Goal: Task Accomplishment & Management: Complete application form

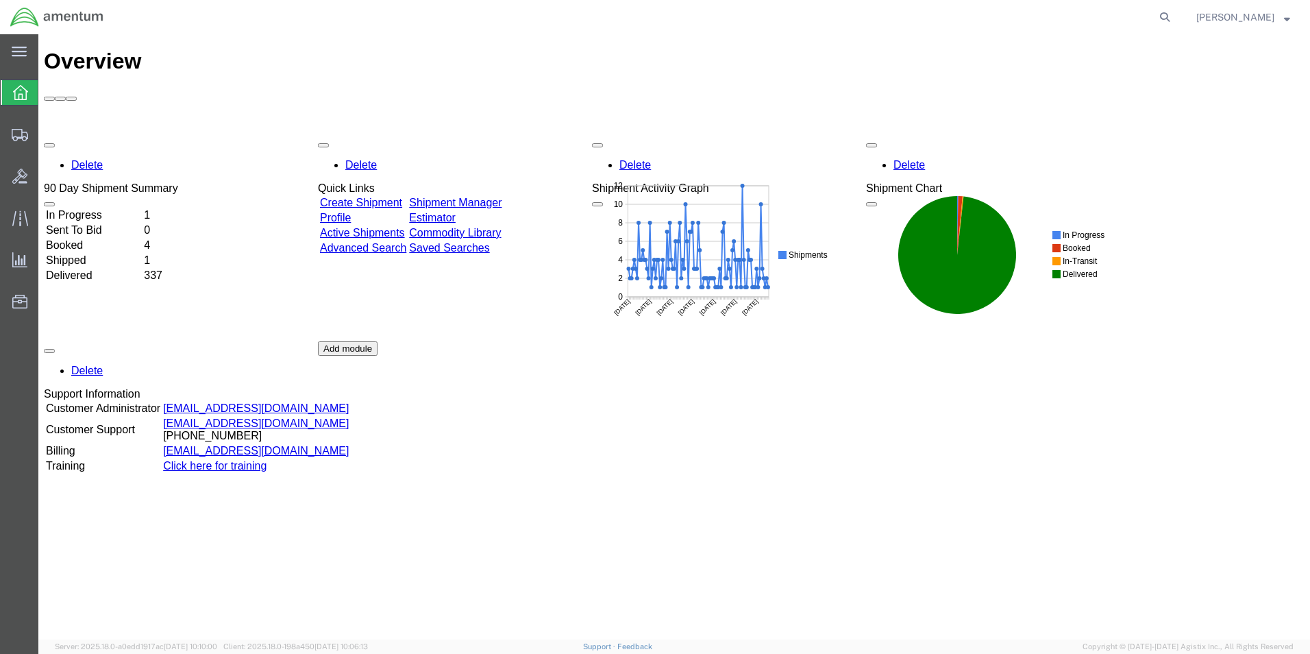
click at [394, 197] on link "Create Shipment" at bounding box center [361, 203] width 82 height 12
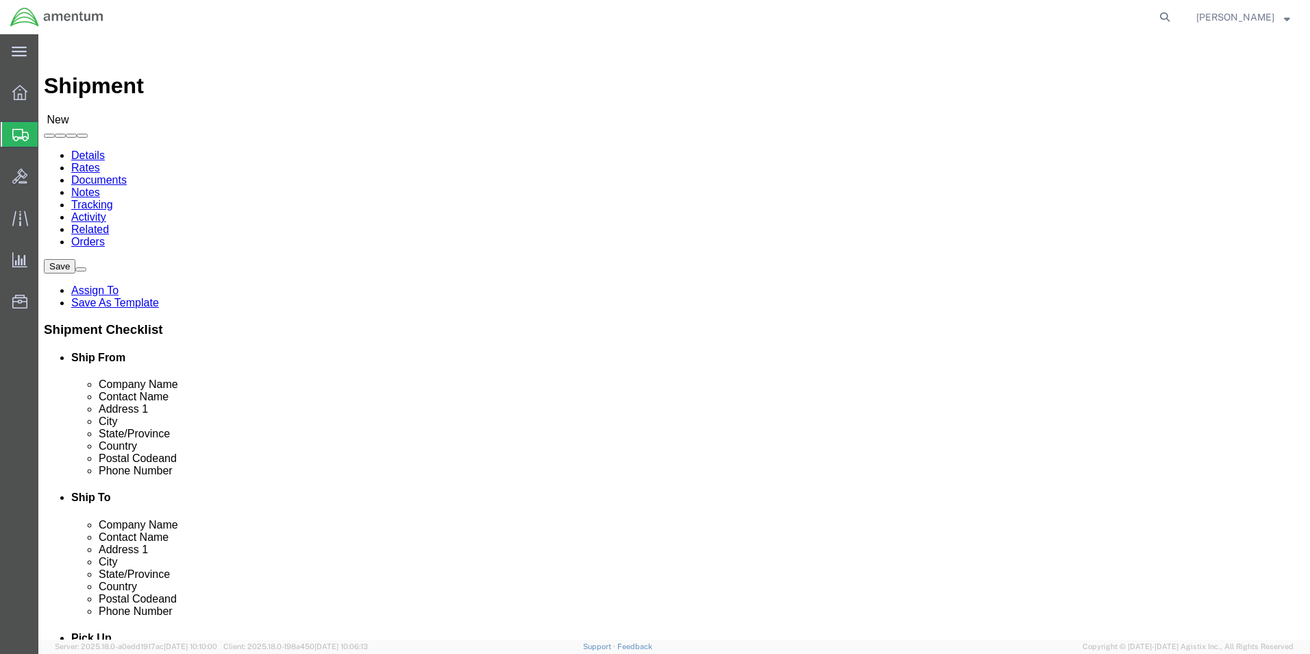
scroll to position [4729, 0]
select select "42712"
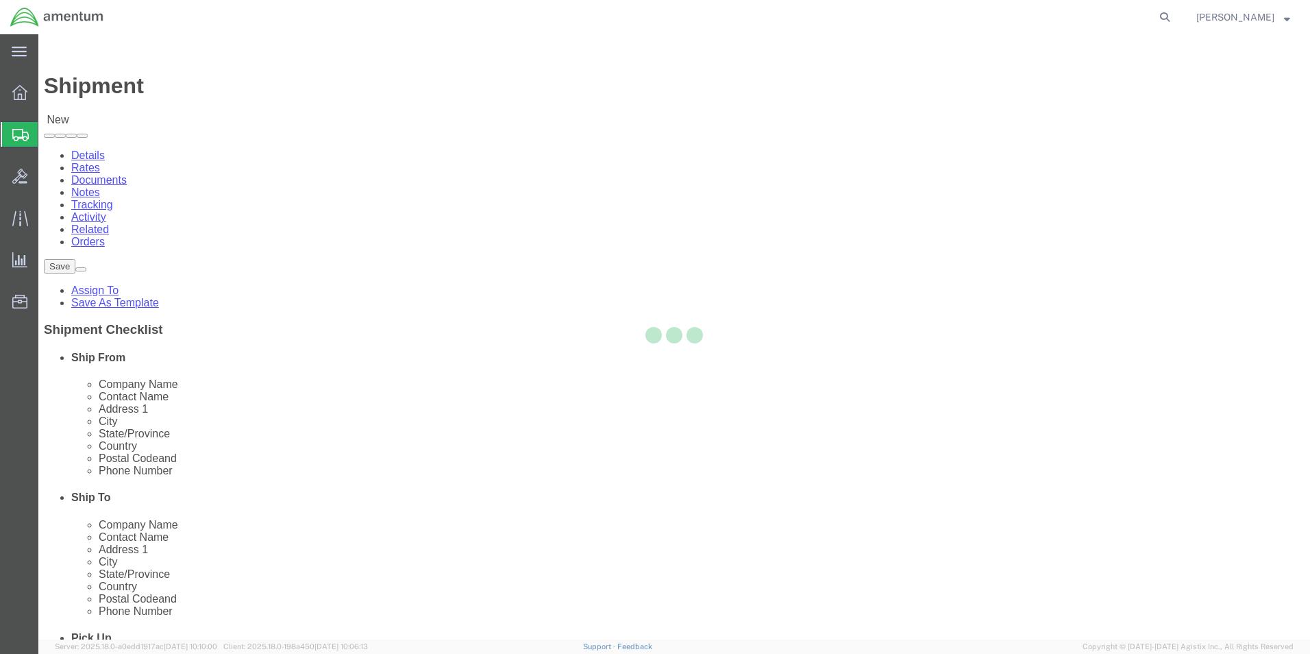
type input "Amentum Services, Inc."
type input "[STREET_ADDRESS]"
type input "C 2-228 AVN"
type input "[PERSON_NAME][GEOGRAPHIC_DATA]"
type input "28308"
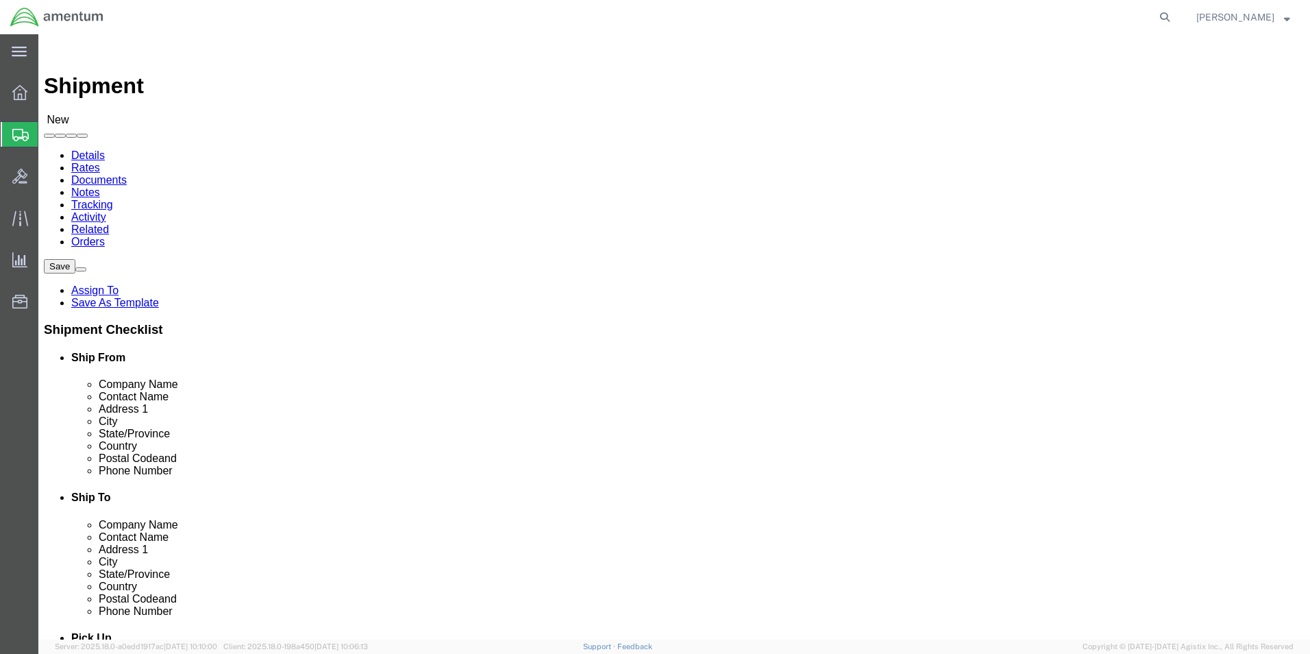
select select "NC"
click input "text"
type input "[PERSON_NAME]"
click p "- Amentum Services, Inc. - ([PERSON_NAME]) [STREET_ADDRESS][PERSON_NAME]"
select select
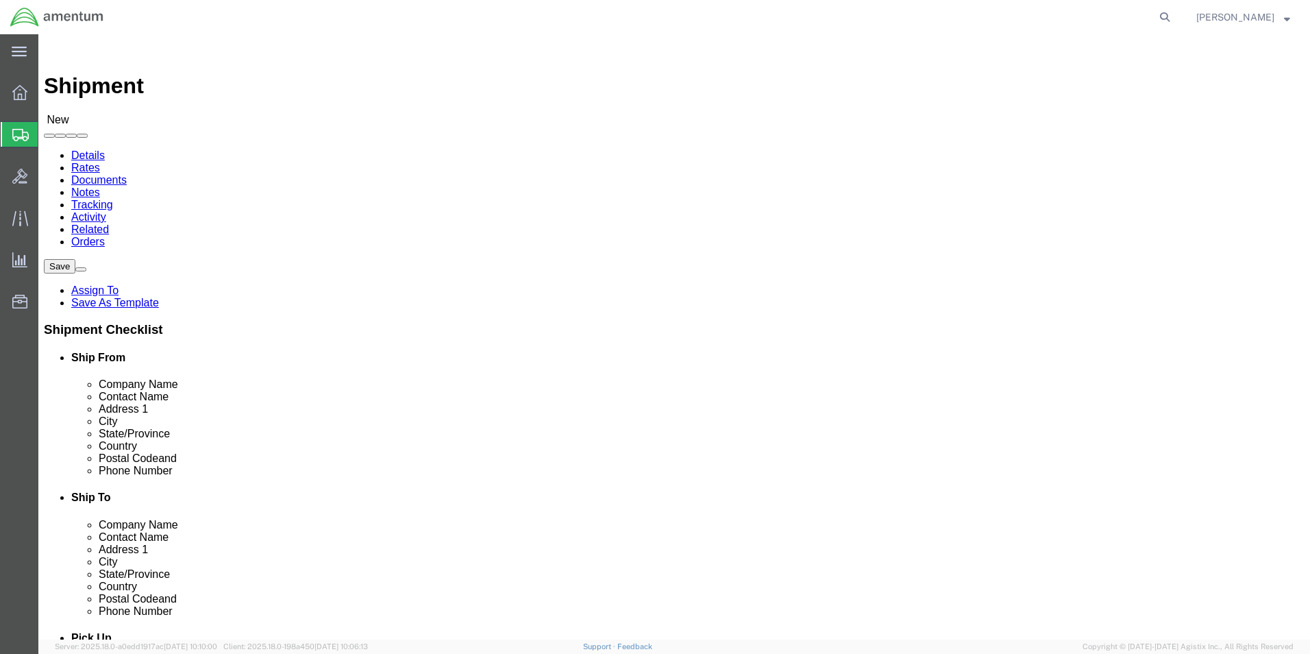
type input "[PERSON_NAME]"
type input "[PHONE_NUMBER]"
type input "[PERSON_NAME][EMAIL_ADDRESS][PERSON_NAME][DOMAIN_NAME]"
checkbox input "true"
select select "NC"
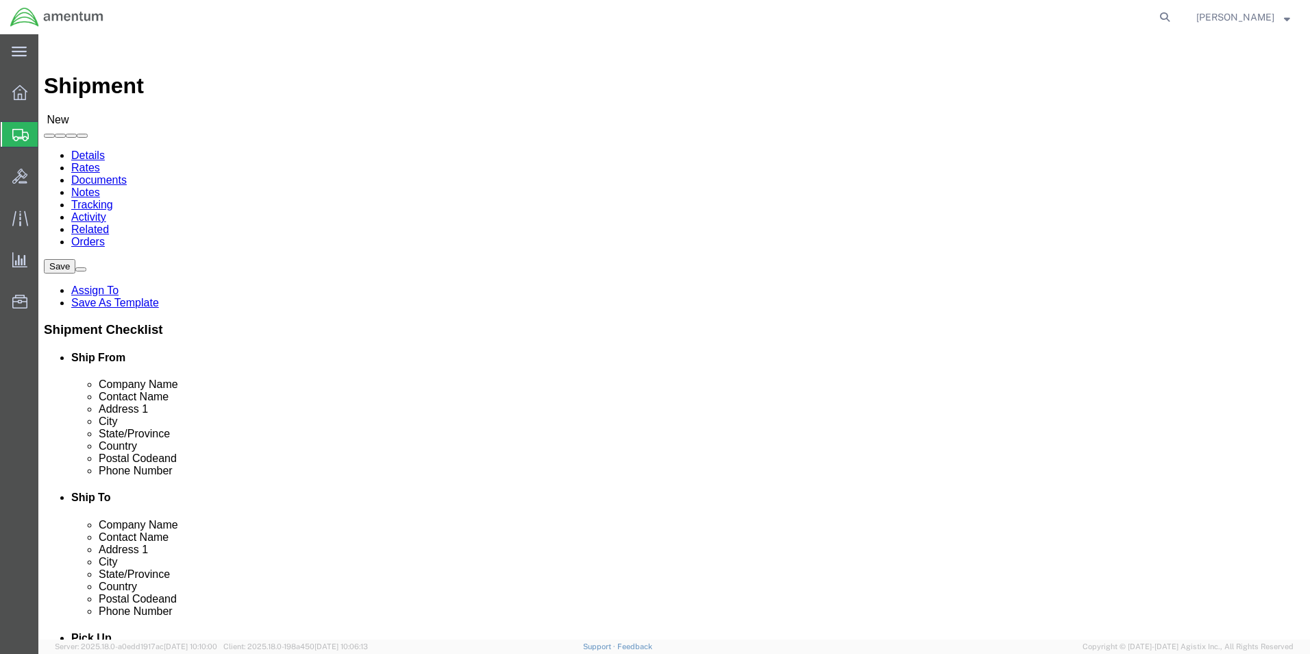
type input "[PERSON_NAME]"
click input "checkbox"
checkbox input "false"
click input "text"
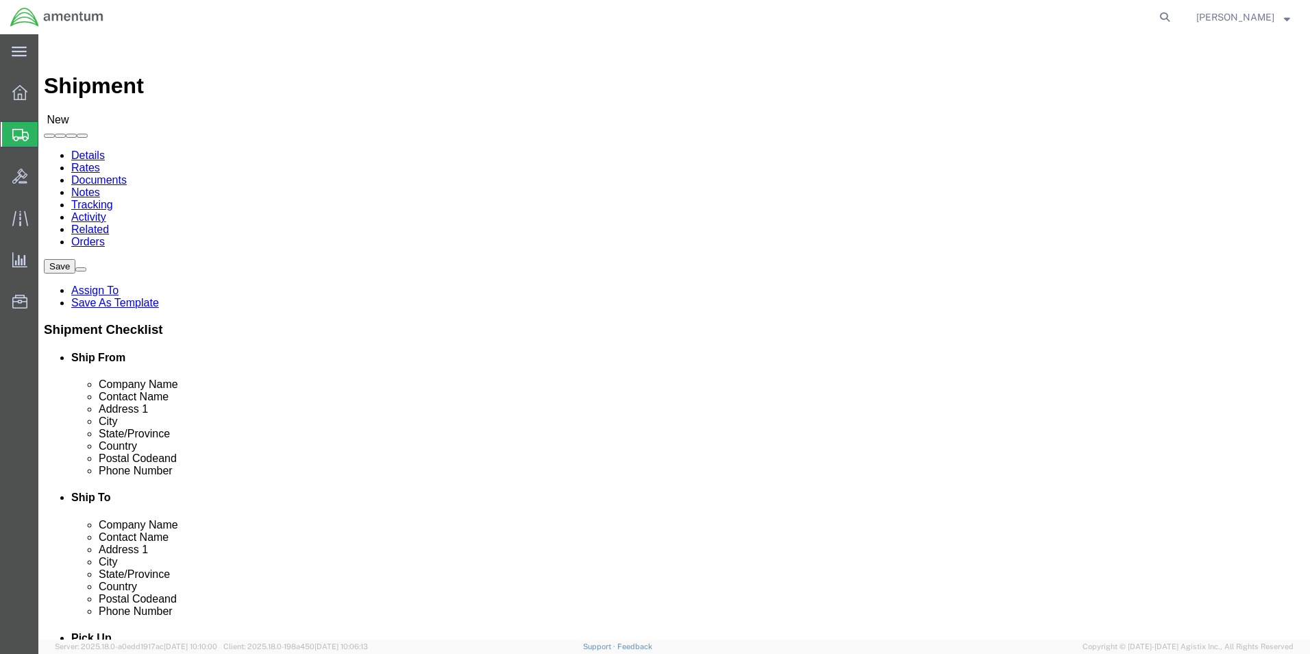
click p "- Aviation Laboratories - (Receiving) [STREET_ADDRESS][PERSON_NAME] , 12:00 AM …"
type input "Aviation Laboratories"
type input "Receiving"
type input "[STREET_ADDRESS][PERSON_NAME]"
type input "Kenner"
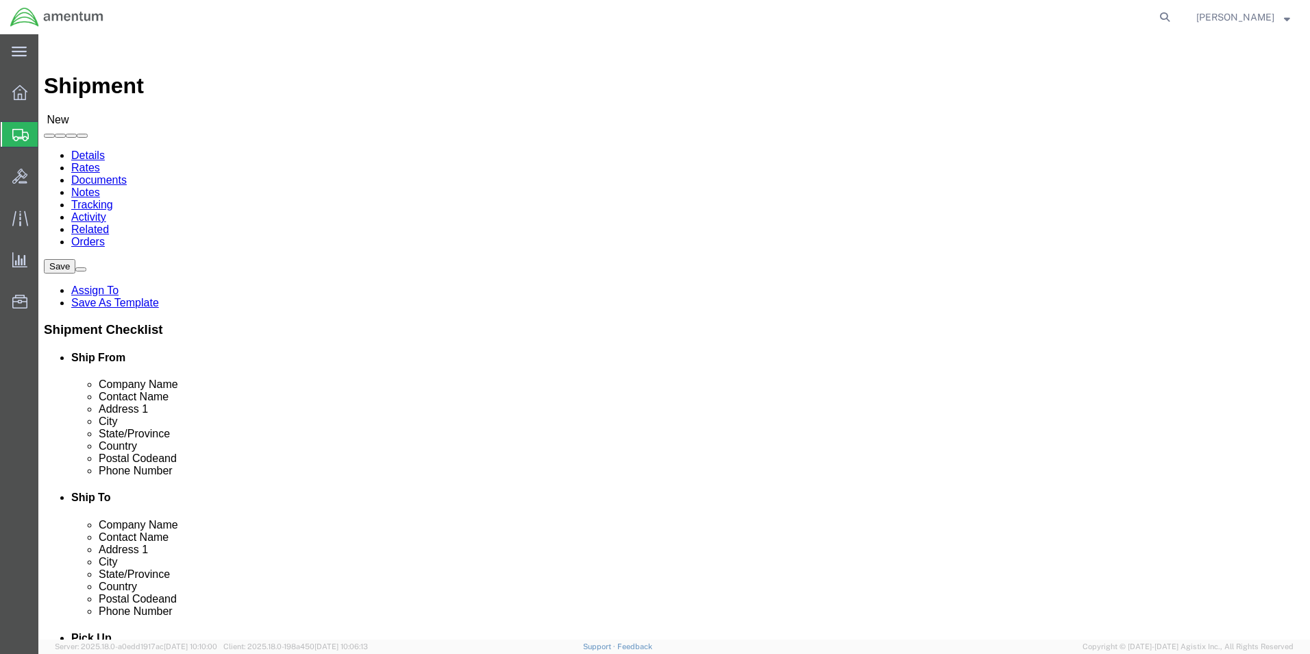
type input "70062"
type input "[PHONE_NUMBER]"
select select "LA"
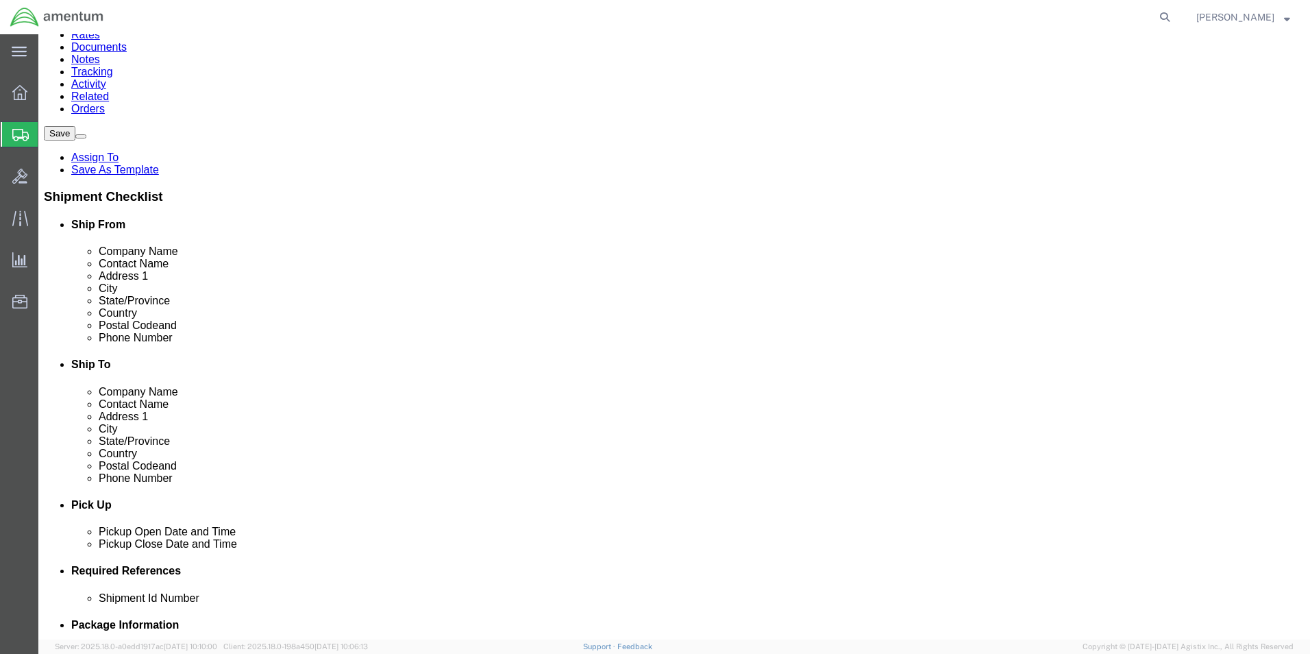
scroll to position [206, 0]
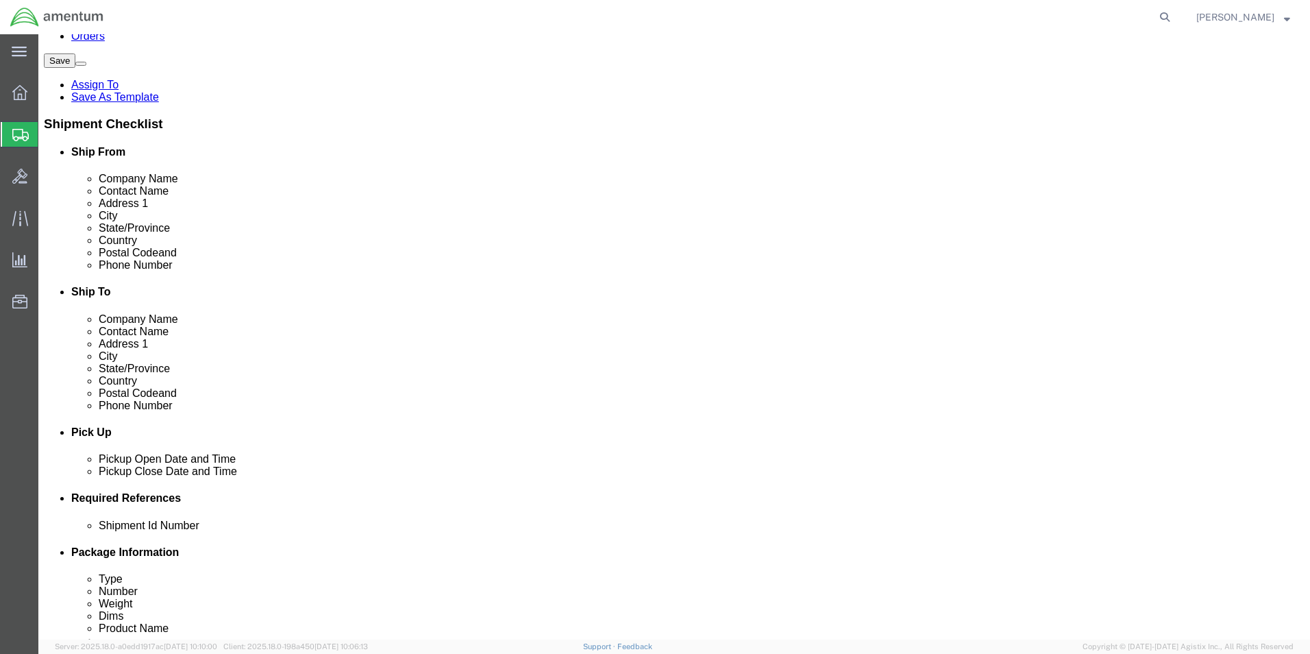
type input "Aviation Laboratories"
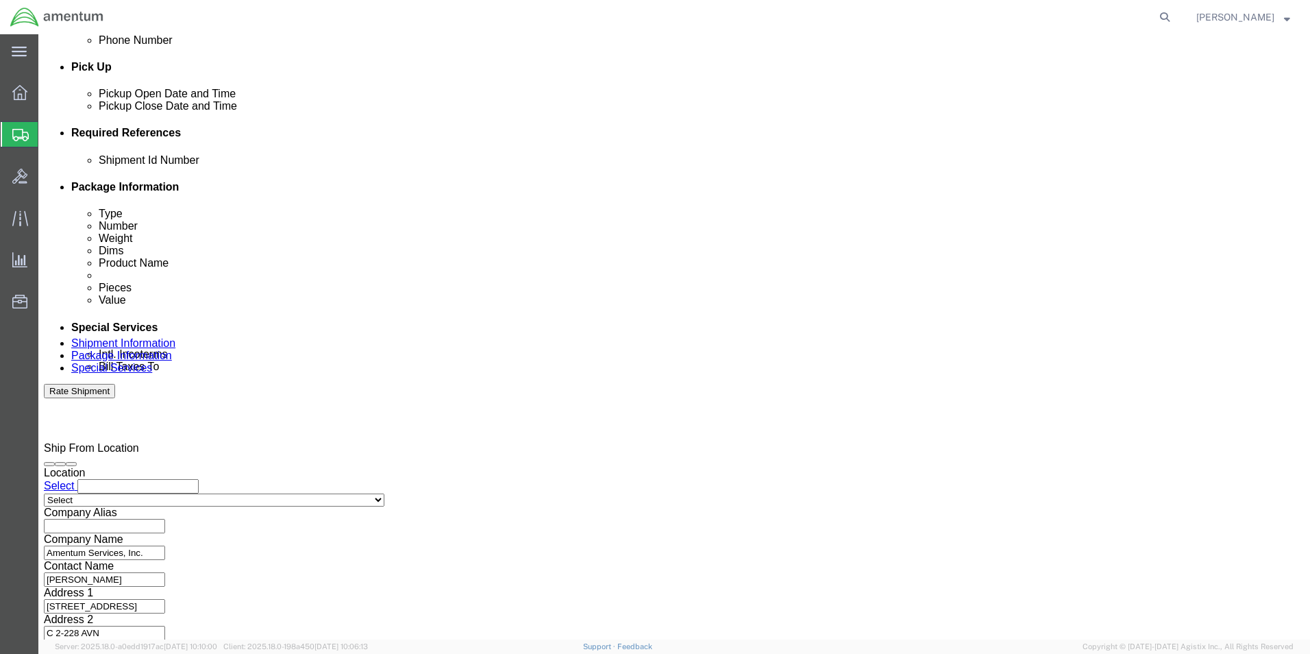
scroll to position [572, 0]
click input "text"
paste input "4857.1.2103.00.00.00.000.FRE"
type input "4857.1.2103.00.00.00.000.FRE"
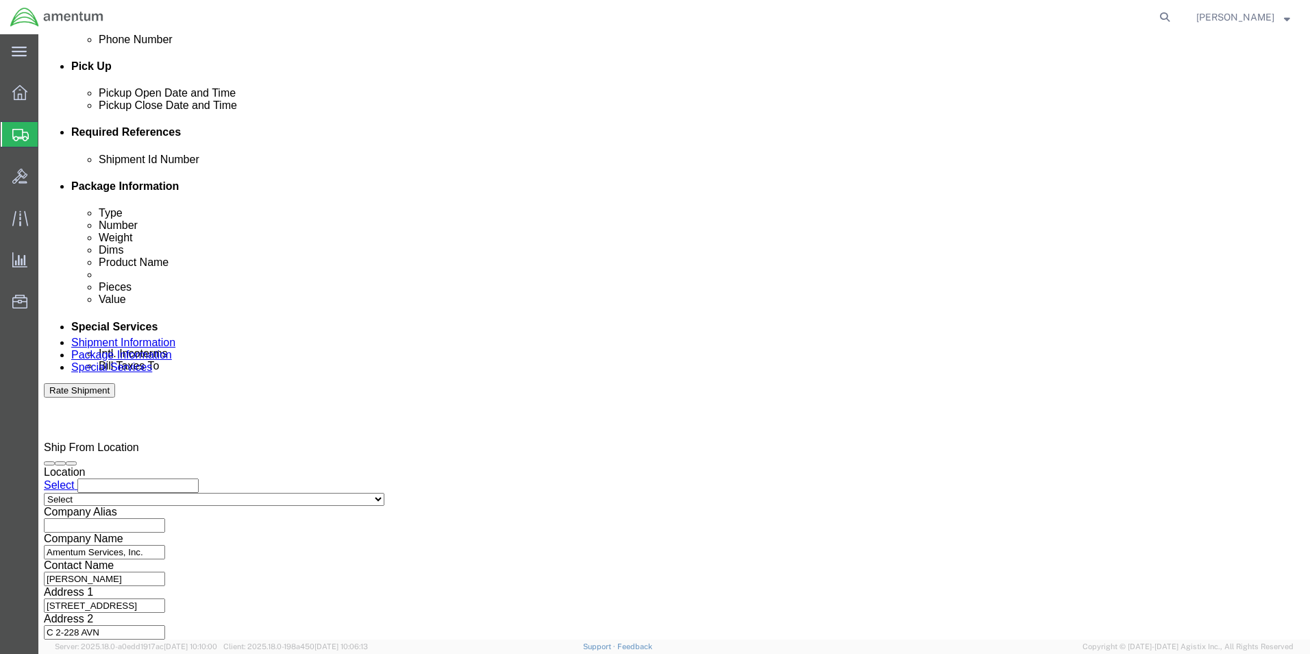
scroll to position [0, 0]
click div "[DATE] 12:00 PM"
type input "5:00 PM"
click button "Apply"
click button "Continue"
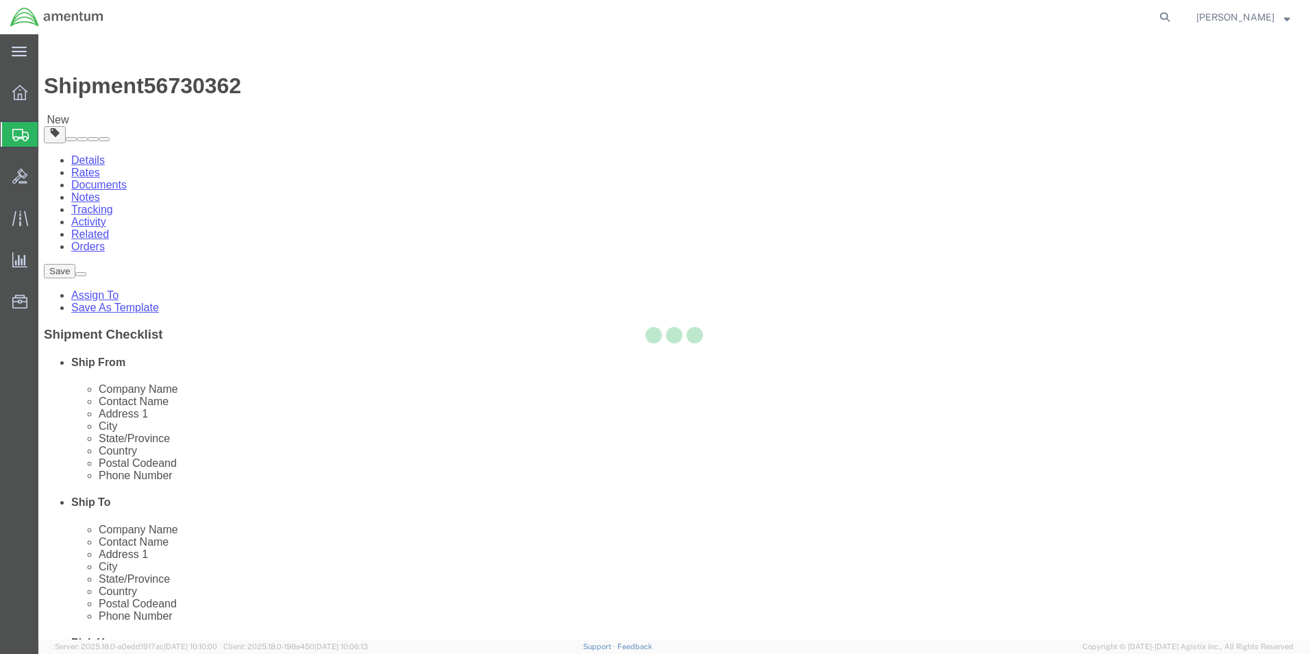
select select "CBOX"
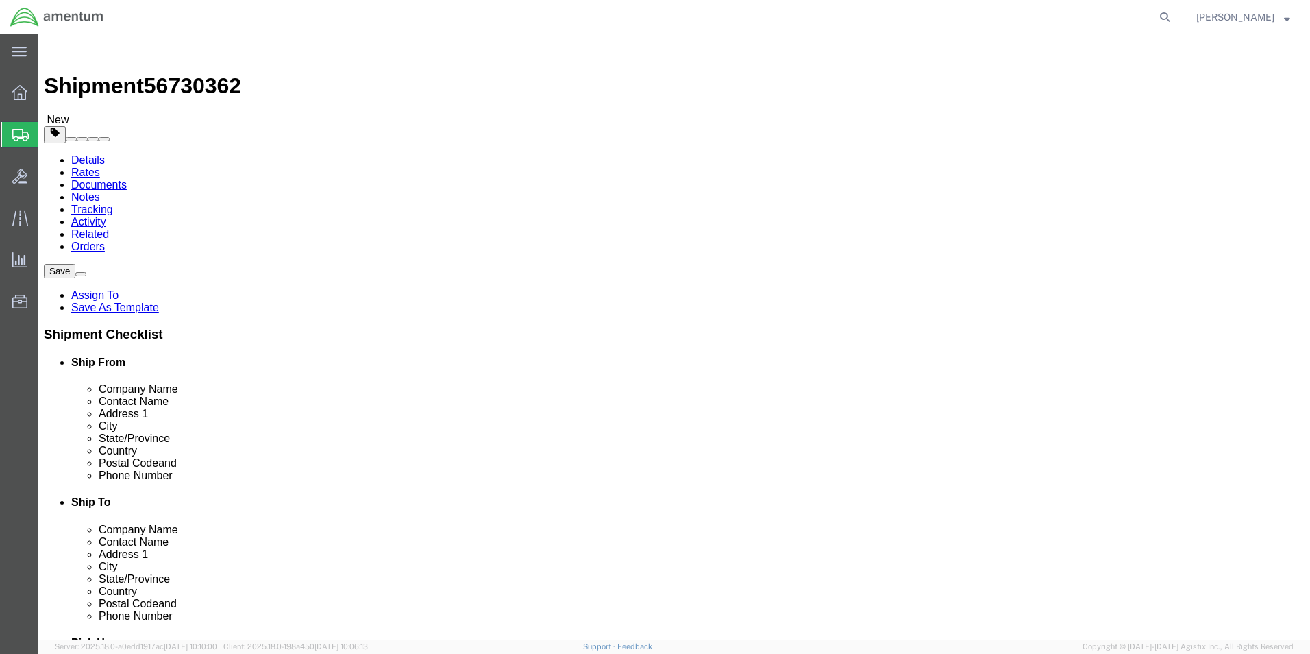
drag, startPoint x: 210, startPoint y: 293, endPoint x: 195, endPoint y: 293, distance: 14.4
click input "text"
type input "8"
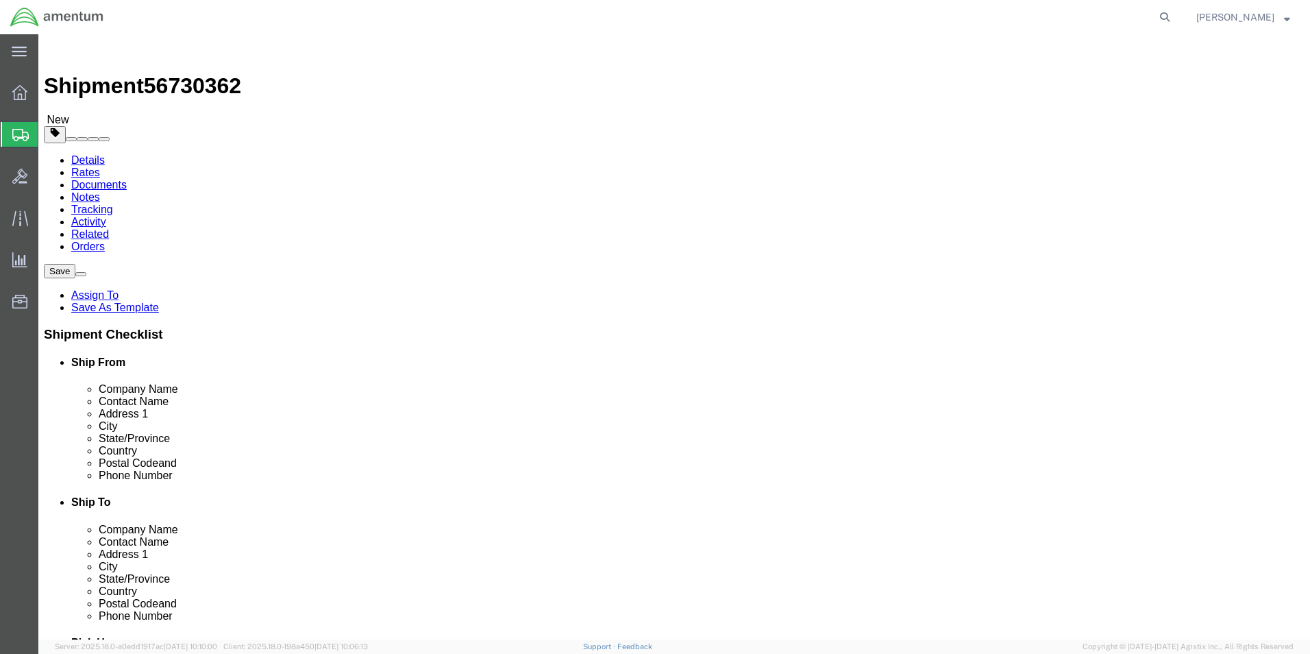
click input "0.00"
type input "1.00"
click link "Add Content"
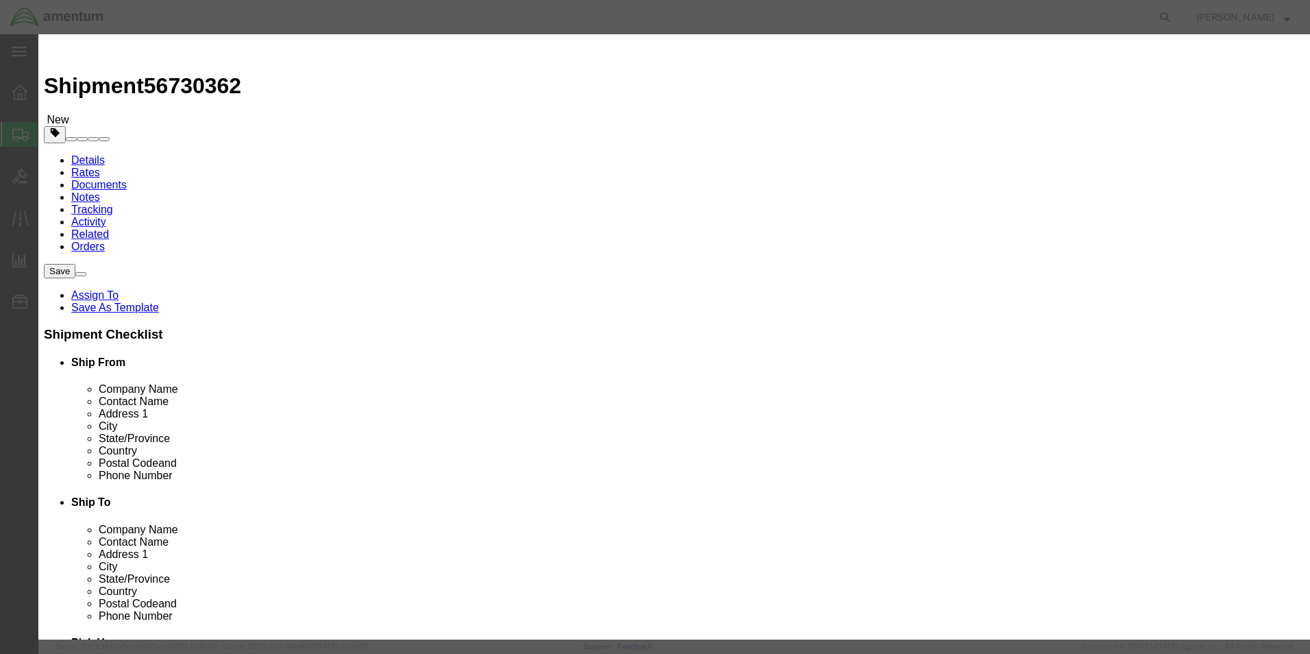
click div
click input "text"
type input "Oil Sample"
drag, startPoint x: 412, startPoint y: 132, endPoint x: 388, endPoint y: 134, distance: 24.1
click div "0"
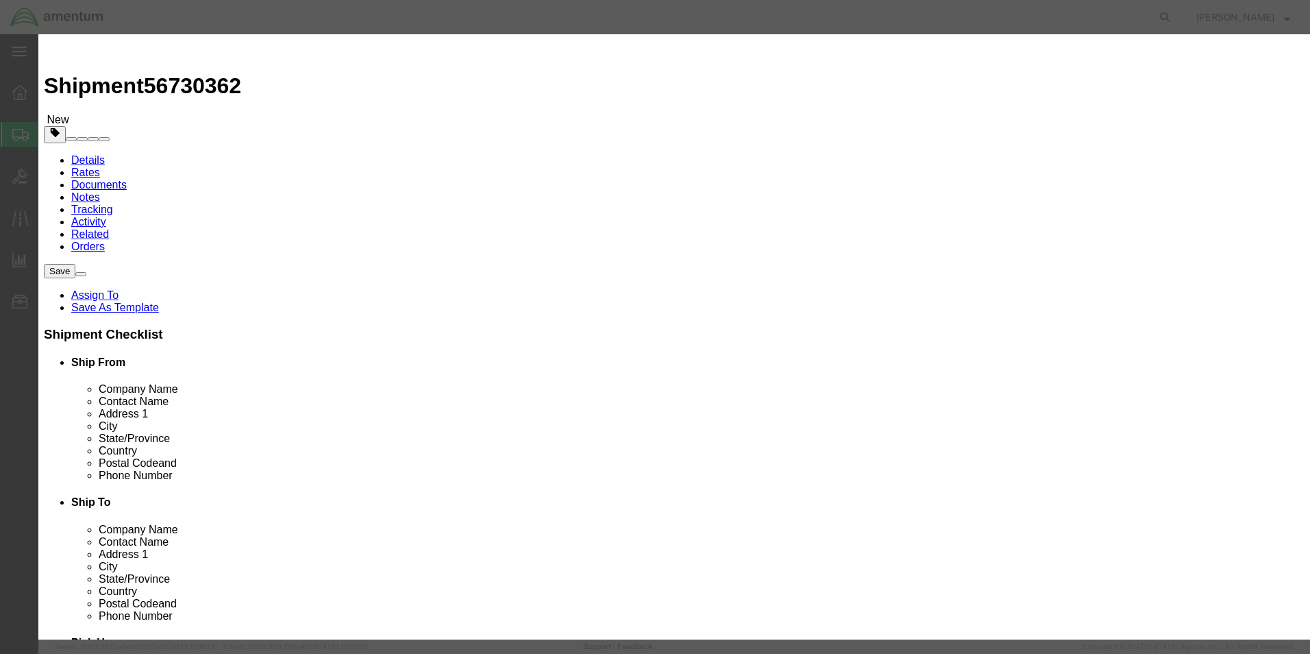
type input "2"
click input "text"
type input "100.00"
click select "Select 50 55 60 65 70 85 92.5 100 125 175 250 300 400"
select select "250"
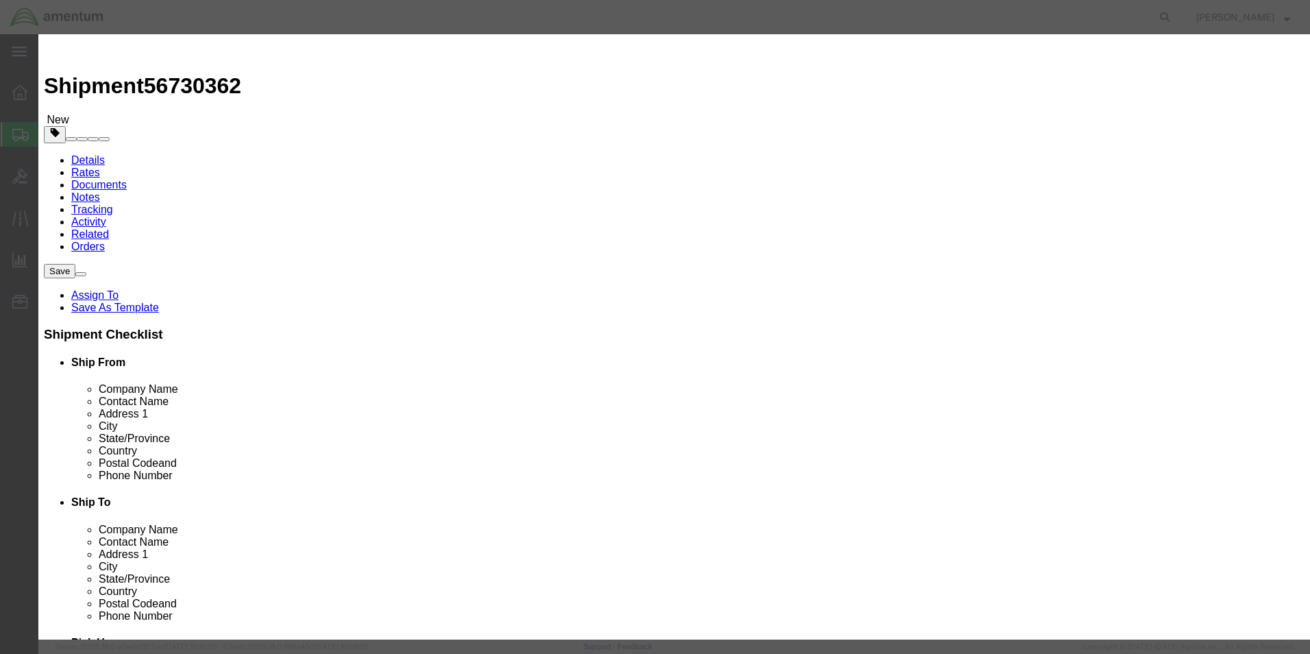
click select "Select 50 55 60 65 70 85 92.5 100 125 175 250 300 400"
click button "Save & Close"
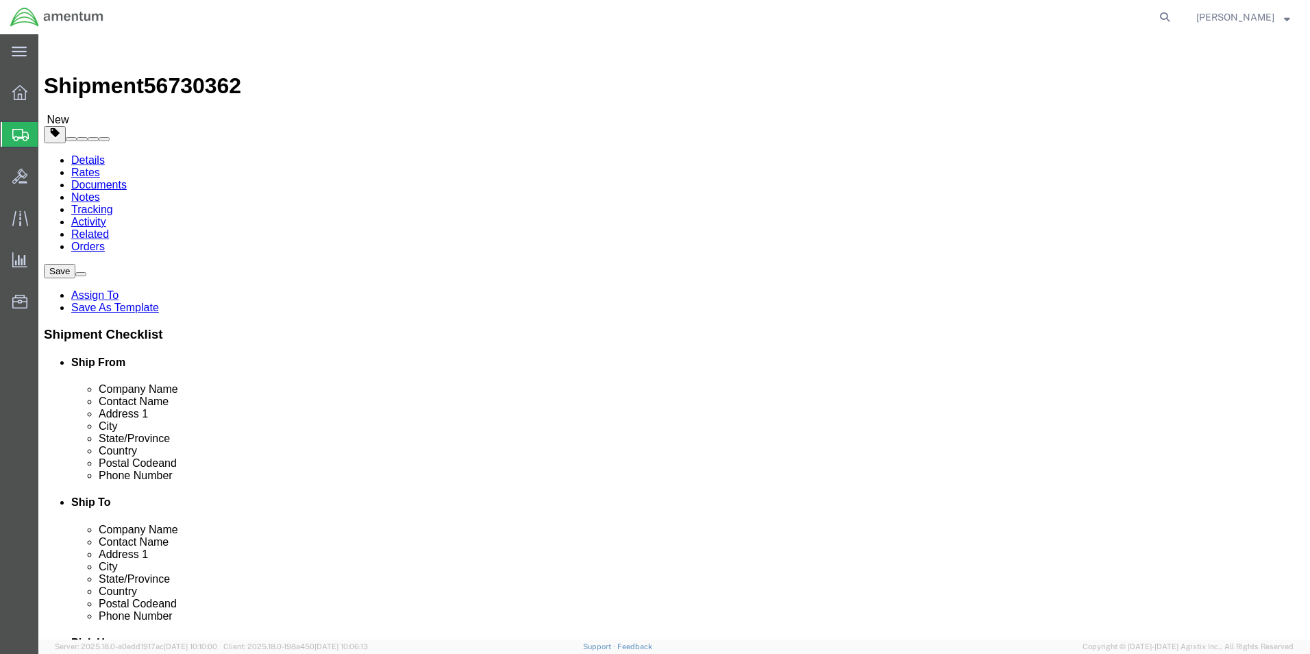
click button "Rate Shipment"
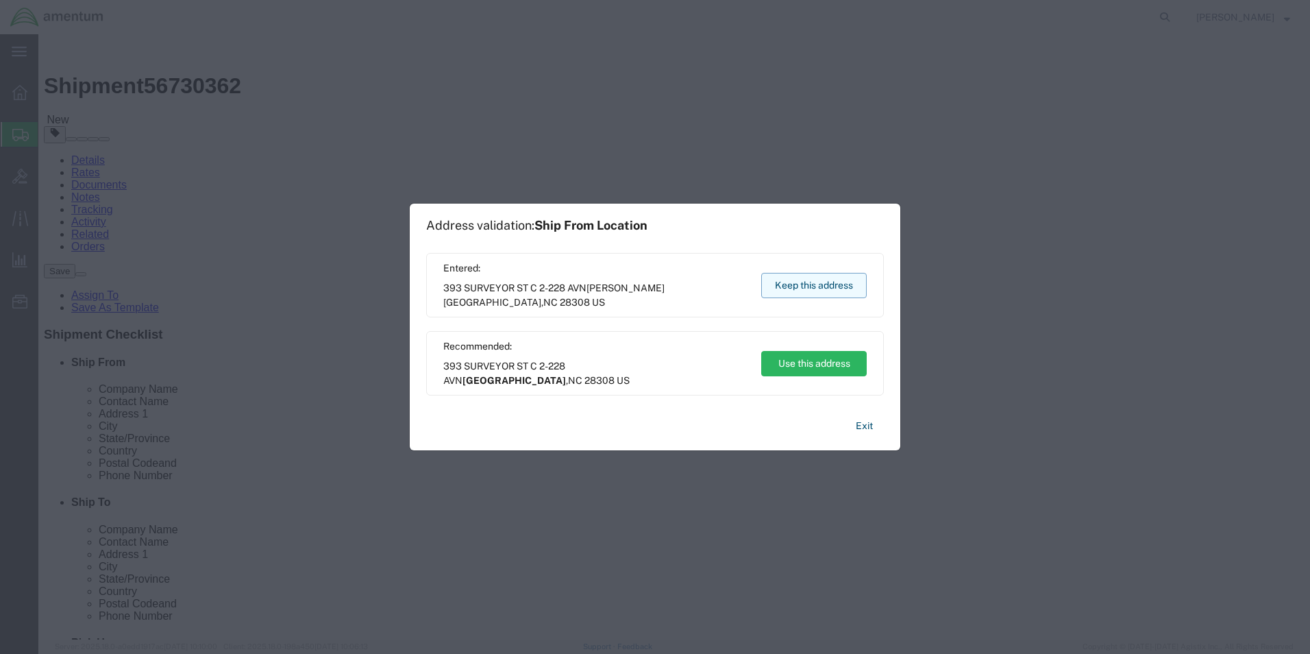
click at [794, 284] on button "Keep this address" at bounding box center [814, 285] width 106 height 25
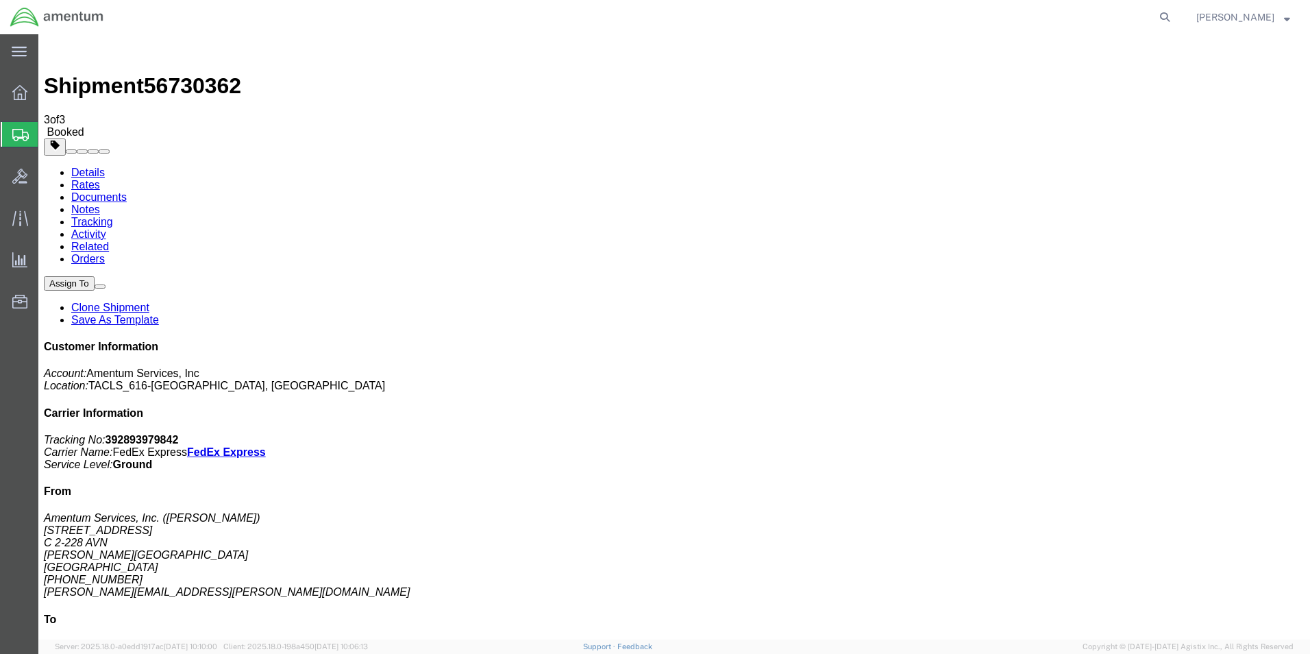
click at [90, 167] on link "Details" at bounding box center [88, 173] width 34 height 12
click link "Schedule pickup request"
click link "Documents"
